Goal: Check status: Check status

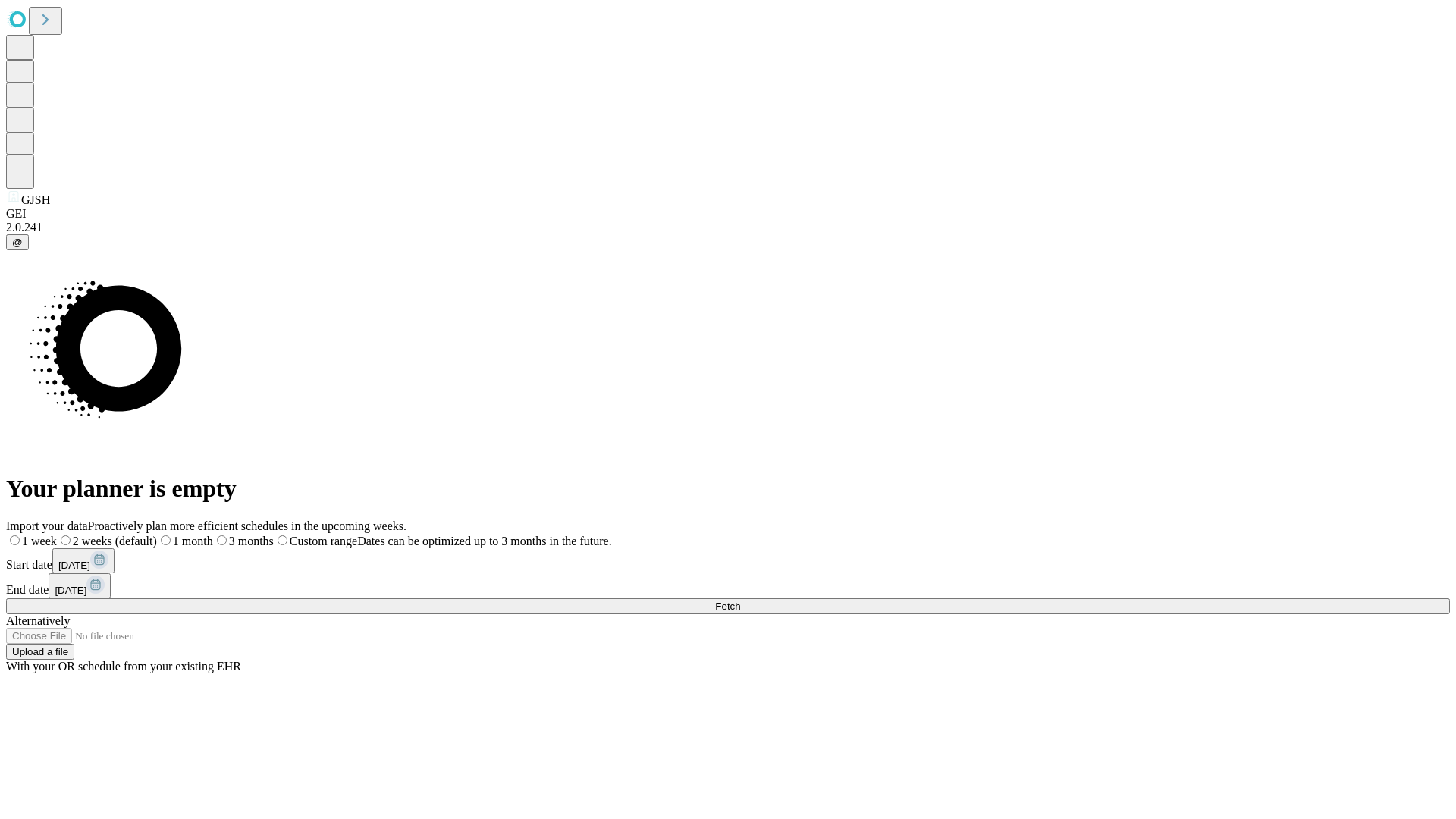
click at [741, 601] on span "Fetch" at bounding box center [728, 606] width 25 height 12
